Goal: Find specific page/section: Find specific page/section

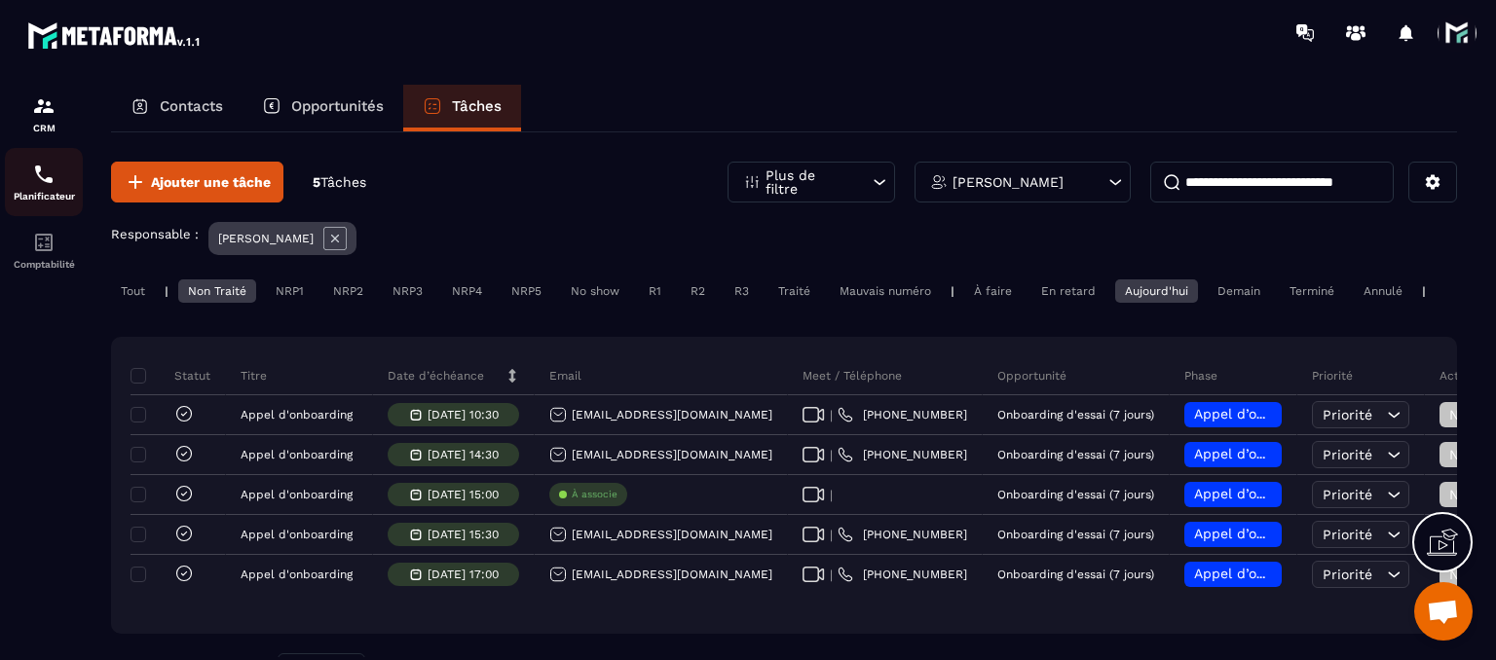
click at [36, 197] on p "Planificateur" at bounding box center [44, 196] width 78 height 11
